Goal: Task Accomplishment & Management: Manage account settings

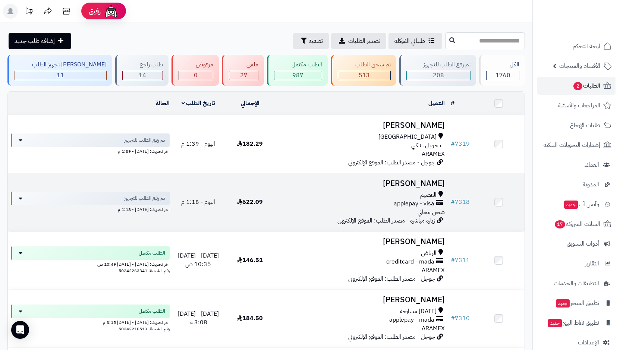
click at [397, 189] on td "ابراهيم الشايع القصيم applepay - visa شحن مجاني زيارة مباشرة - مصدر الطلب: المو…" at bounding box center [362, 202] width 172 height 58
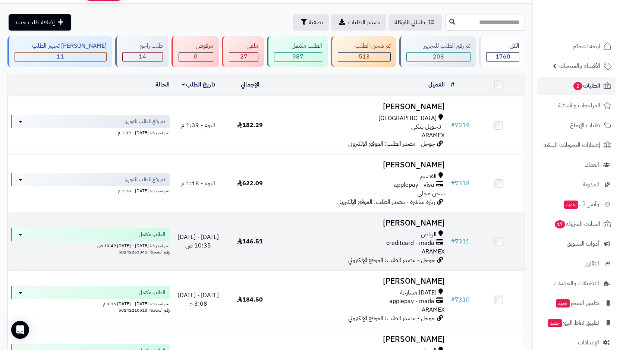
scroll to position [37, 0]
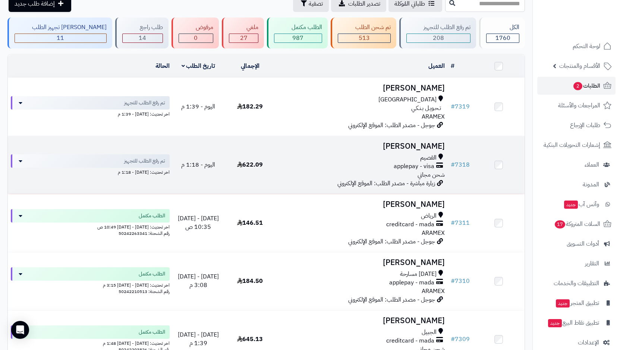
click at [401, 165] on span "applepay - visa" at bounding box center [413, 166] width 41 height 9
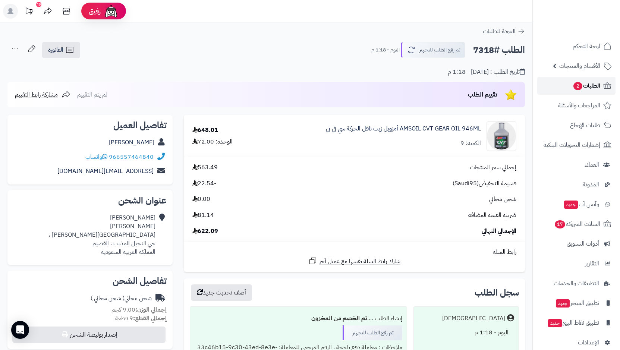
click at [581, 89] on span "الطلبات 2" at bounding box center [586, 85] width 28 height 10
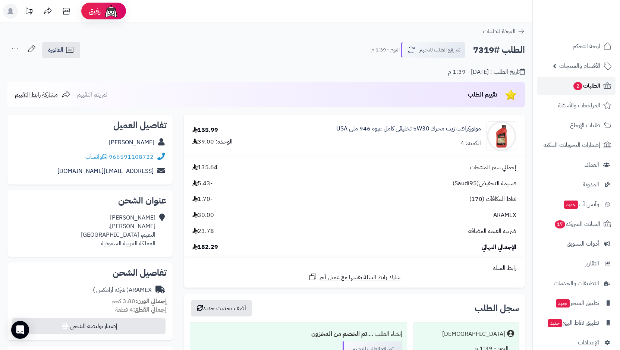
click at [579, 86] on span "2" at bounding box center [577, 86] width 9 height 8
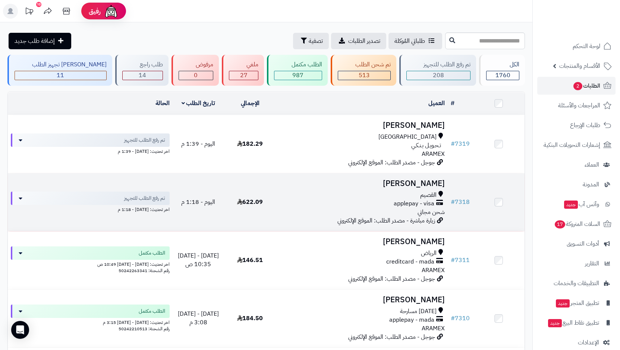
click at [437, 194] on div "القصيم" at bounding box center [362, 195] width 166 height 9
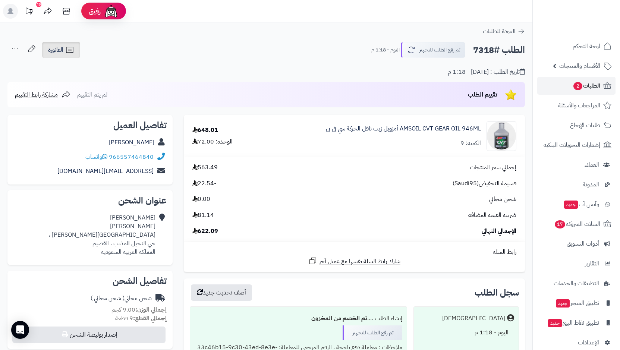
click at [62, 53] on span "الفاتورة" at bounding box center [55, 49] width 15 height 9
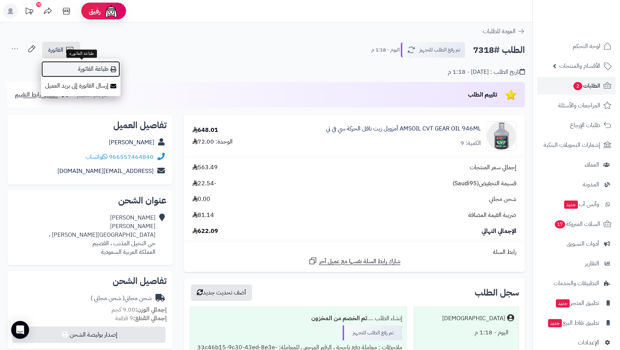
click at [91, 71] on link "طباعة الفاتورة" at bounding box center [80, 69] width 79 height 17
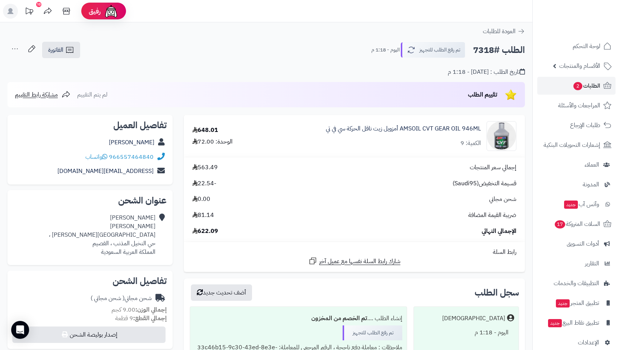
click at [17, 48] on icon at bounding box center [14, 48] width 15 height 15
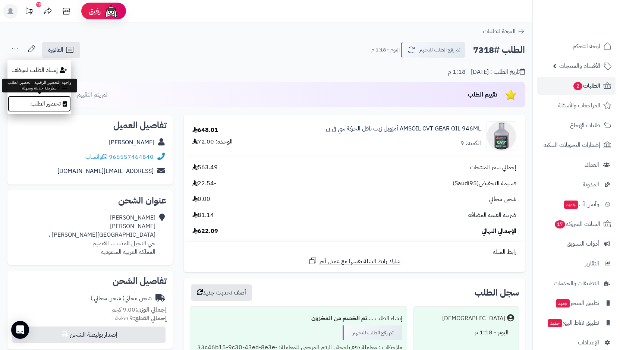
click at [57, 103] on link "تحضير الطلب" at bounding box center [39, 103] width 64 height 17
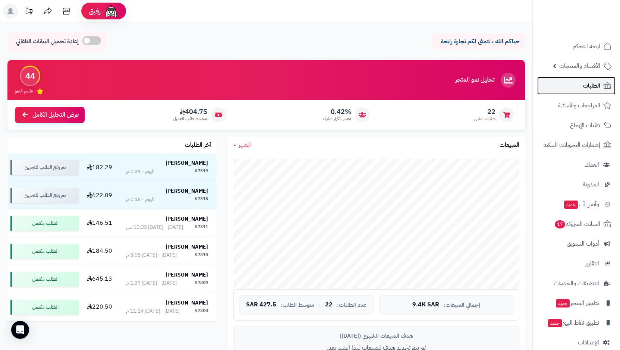
click at [576, 86] on link "الطلبات" at bounding box center [576, 86] width 78 height 18
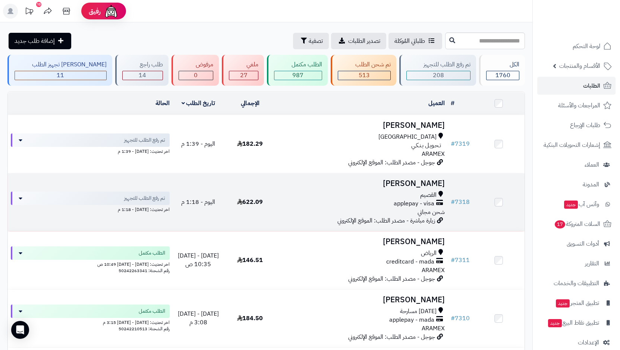
click at [425, 189] on td "ابراهيم الشايع القصيم applepay - visa شحن مجاني زيارة مباشرة - مصدر الطلب: المو…" at bounding box center [362, 202] width 172 height 58
click at [391, 203] on div "applepay - visa" at bounding box center [362, 203] width 166 height 9
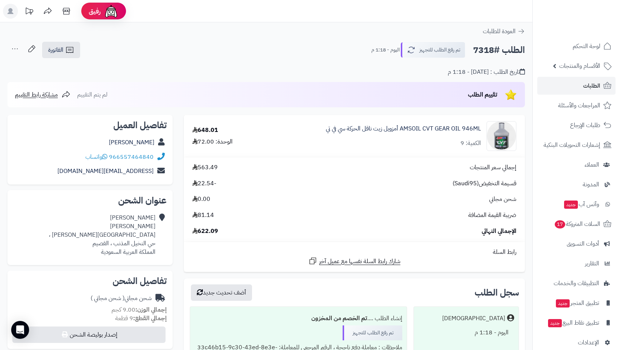
click at [16, 47] on icon at bounding box center [14, 48] width 15 height 15
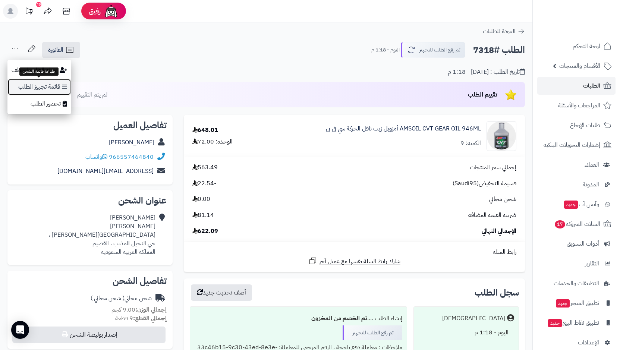
click at [56, 87] on link "قائمة تجهيز الطلب" at bounding box center [39, 87] width 64 height 17
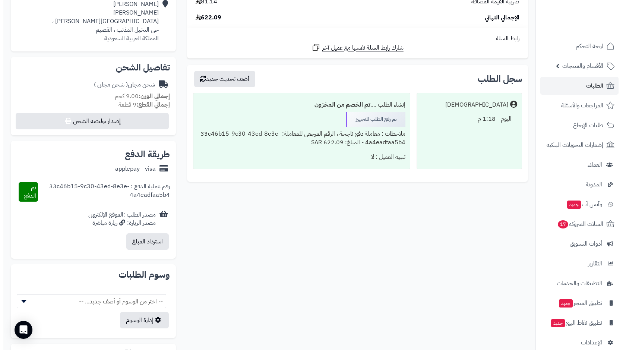
scroll to position [209, 0]
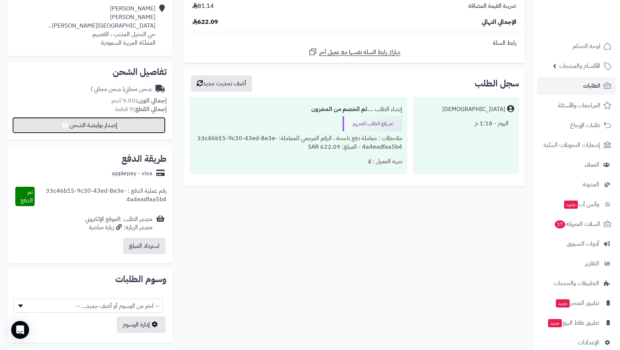
click at [101, 123] on button "إصدار بوليصة الشحن" at bounding box center [88, 125] width 153 height 16
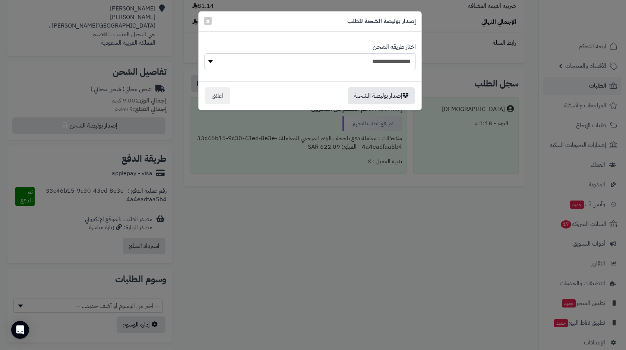
drag, startPoint x: 368, startPoint y: 60, endPoint x: 370, endPoint y: 64, distance: 5.0
click at [368, 60] on select "**********" at bounding box center [310, 61] width 212 height 17
select select "******"
click at [204, 53] on select "**********" at bounding box center [310, 61] width 212 height 17
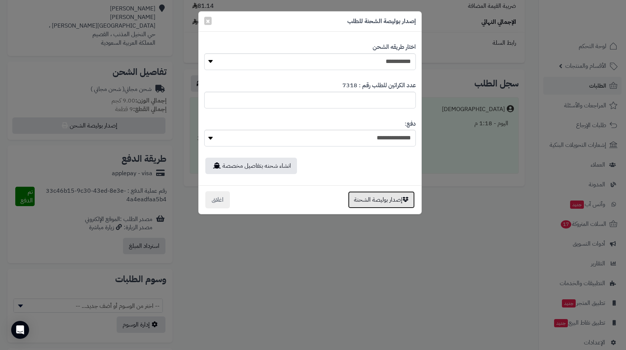
drag, startPoint x: 391, startPoint y: 198, endPoint x: 393, endPoint y: 204, distance: 6.0
click at [391, 199] on button "إصدار بوليصة الشحنة" at bounding box center [381, 199] width 67 height 17
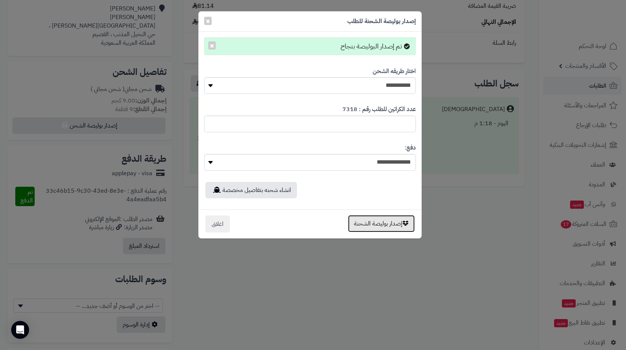
click at [380, 222] on button "إصدار بوليصة الشحنة" at bounding box center [381, 223] width 67 height 17
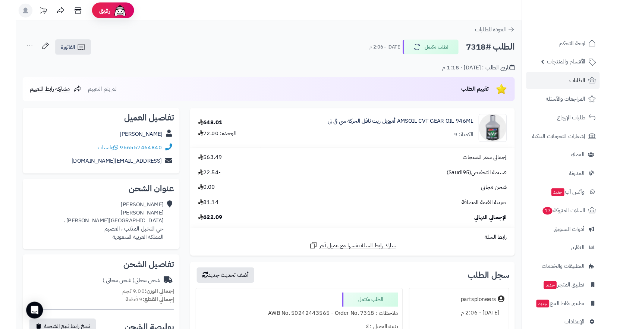
scroll to position [209, 0]
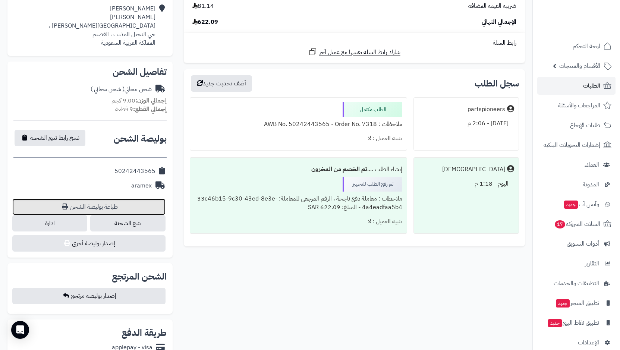
click at [93, 208] on link "طباعة بوليصة الشحن" at bounding box center [88, 207] width 153 height 16
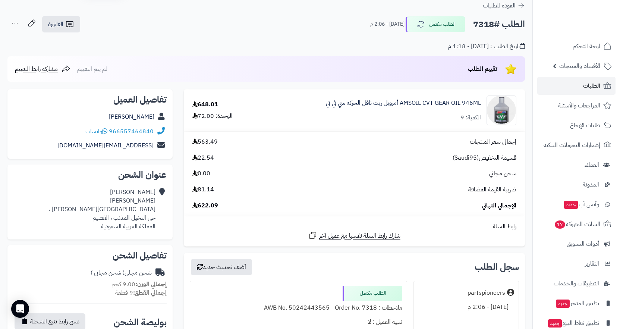
scroll to position [23, 0]
